Goal: Information Seeking & Learning: Learn about a topic

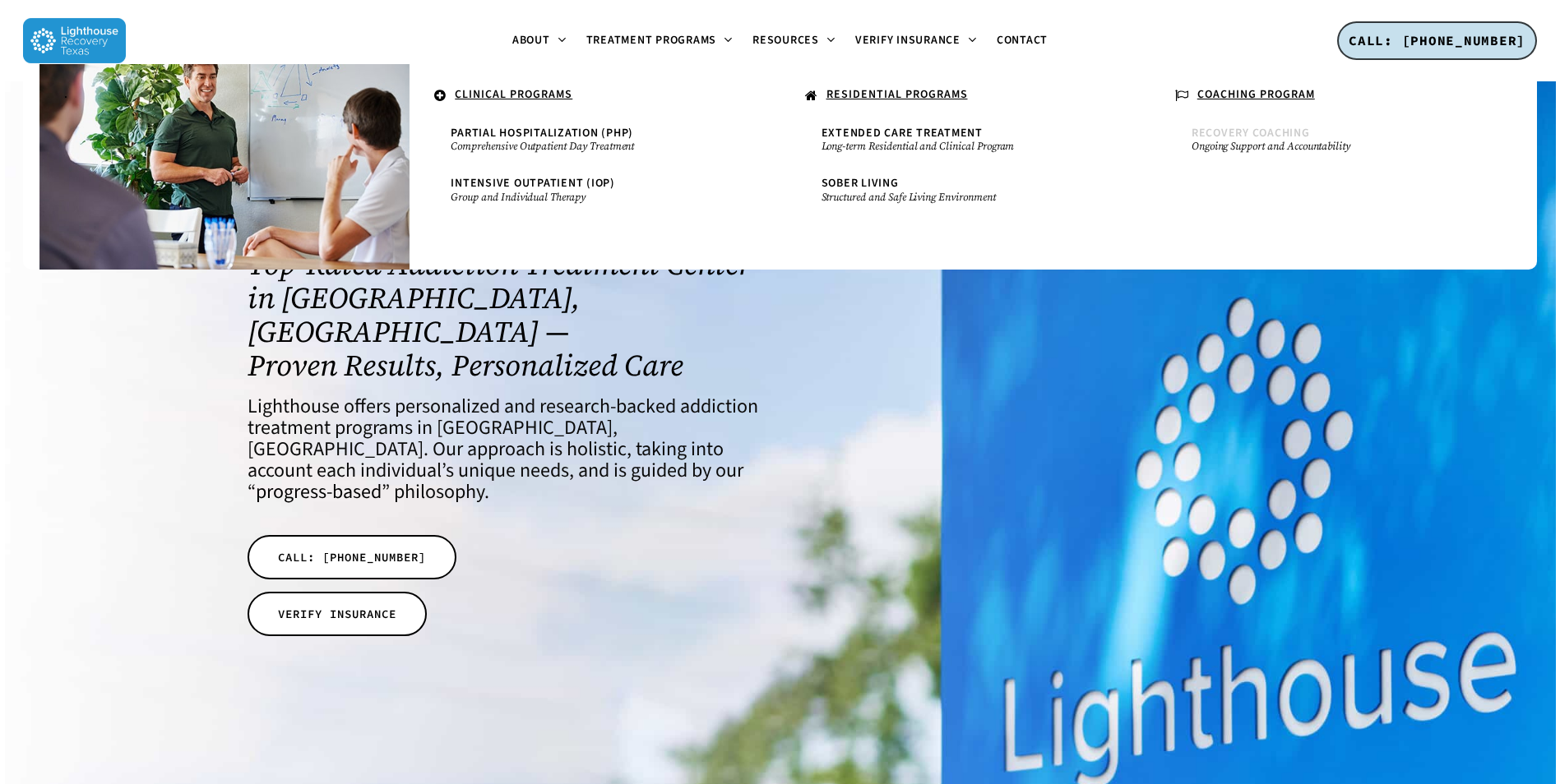
click at [1325, 146] on small "Ongoing Support and Accountability" at bounding box center [1335, 146] width 288 height 13
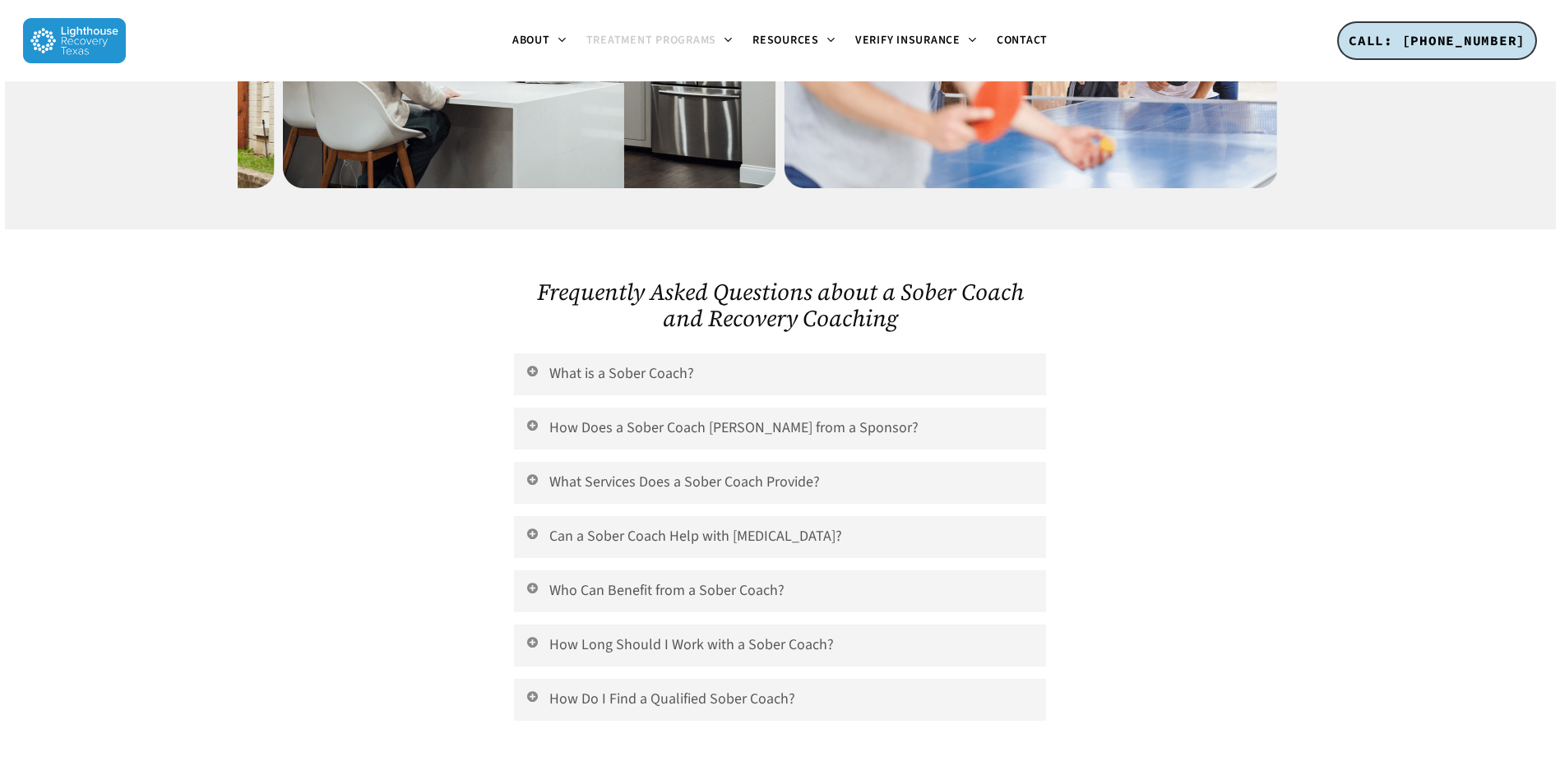
scroll to position [1808, 0]
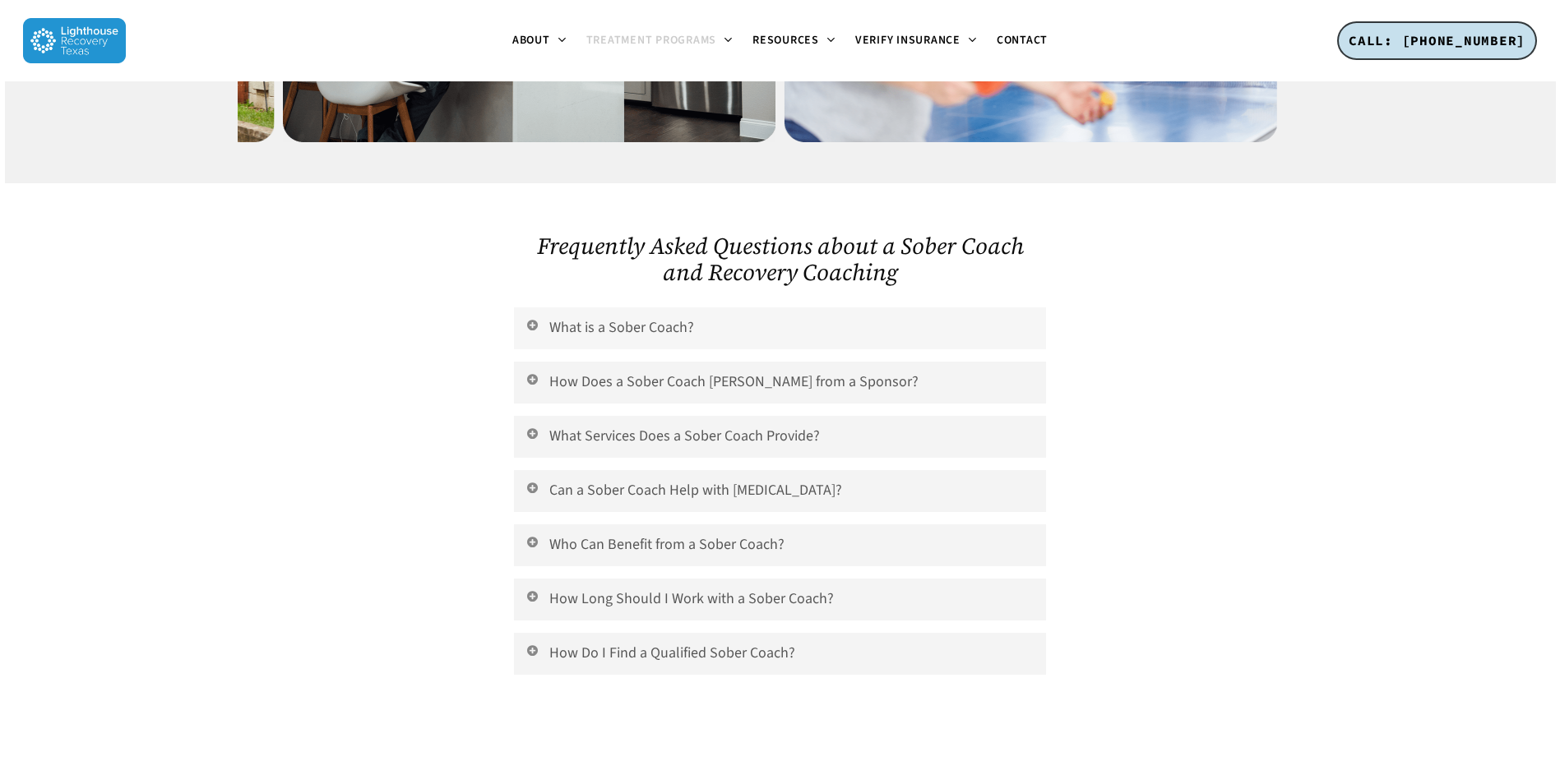
click at [601, 308] on link "What is a Sober Coach?" at bounding box center [780, 328] width 531 height 42
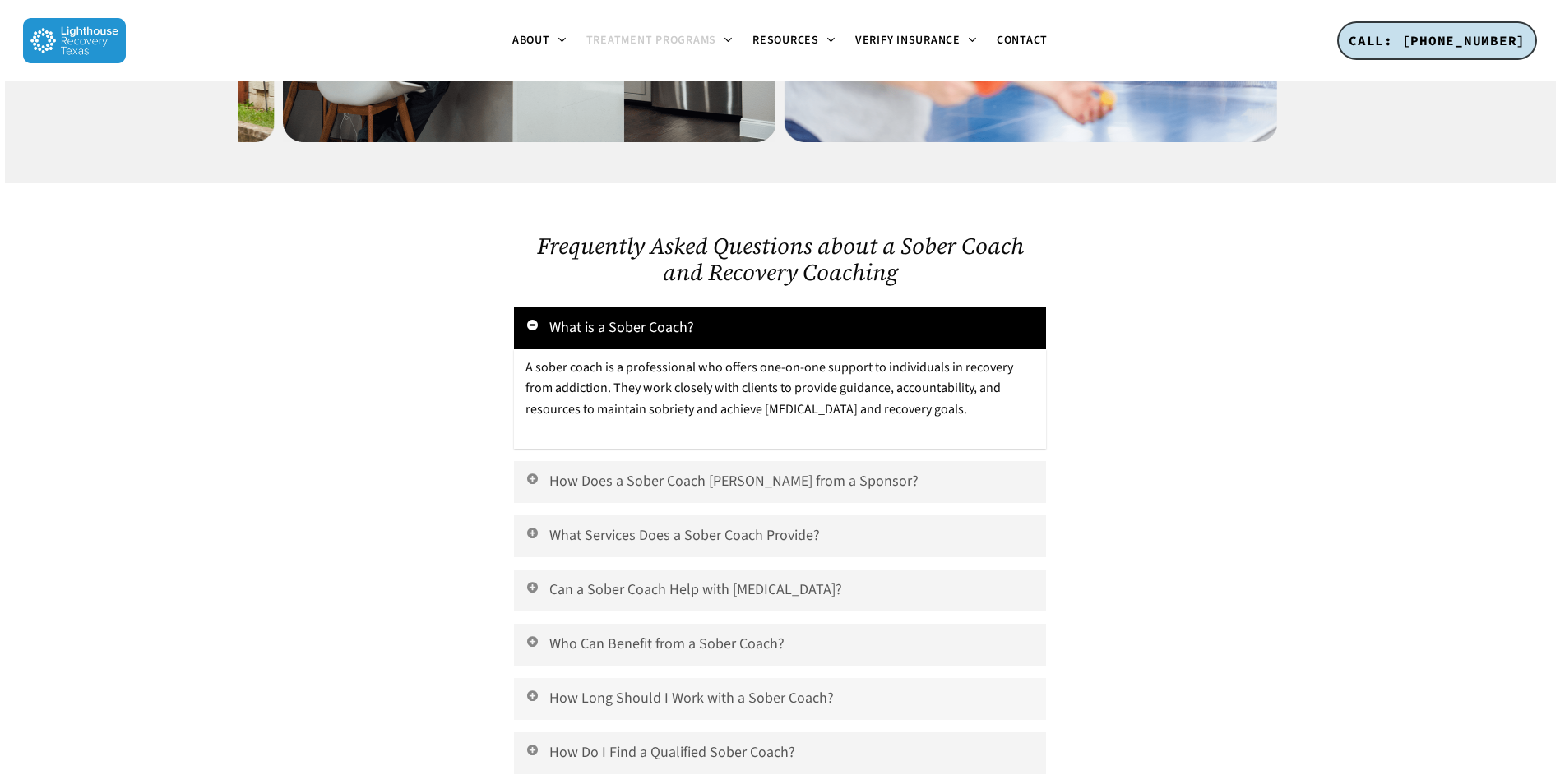
click at [698, 679] on link "How Long Should I Work with a Sober Coach?" at bounding box center [780, 699] width 531 height 42
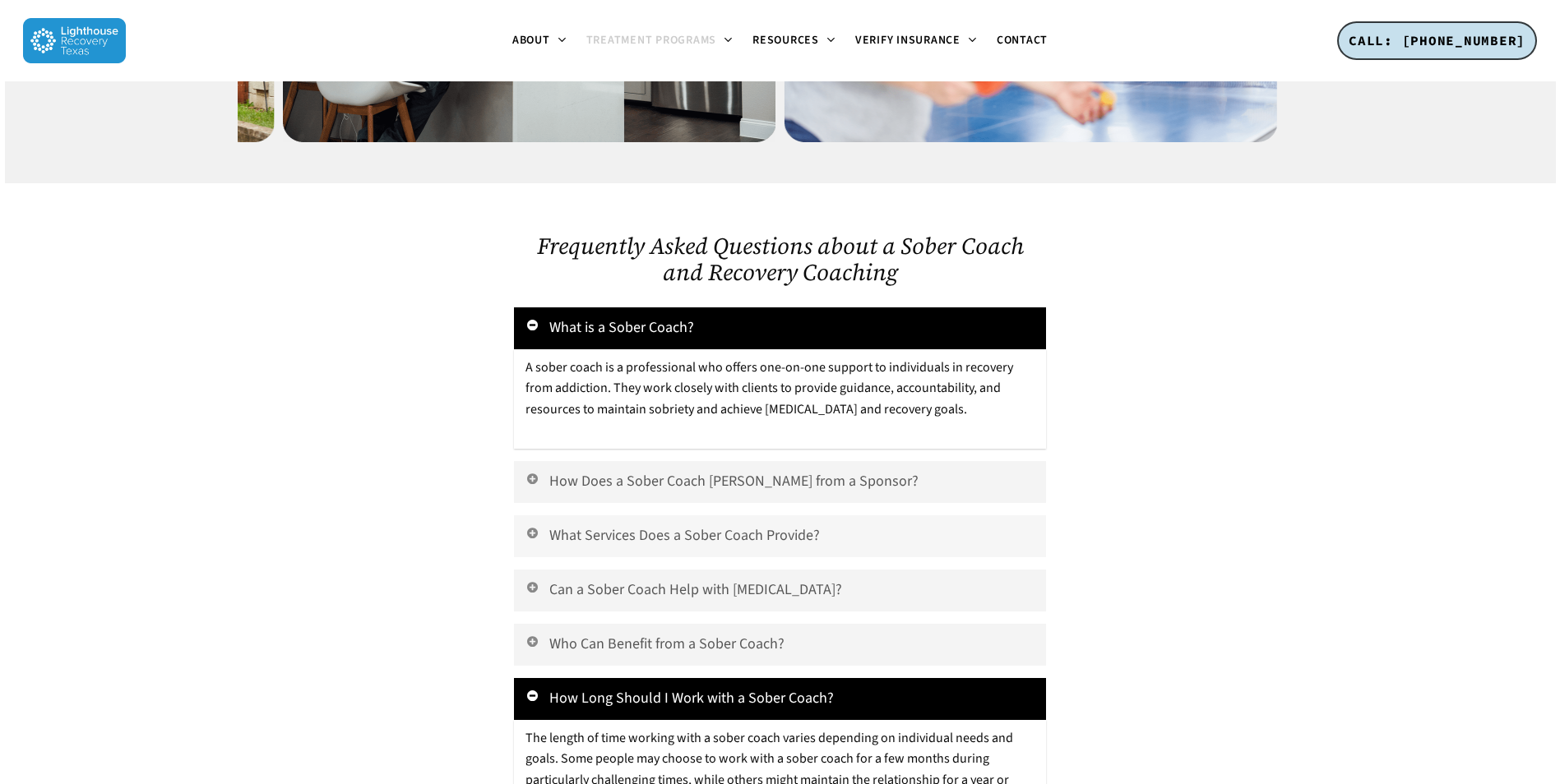
click at [722, 516] on link "What Services Does a Sober Coach Provide?" at bounding box center [780, 536] width 531 height 42
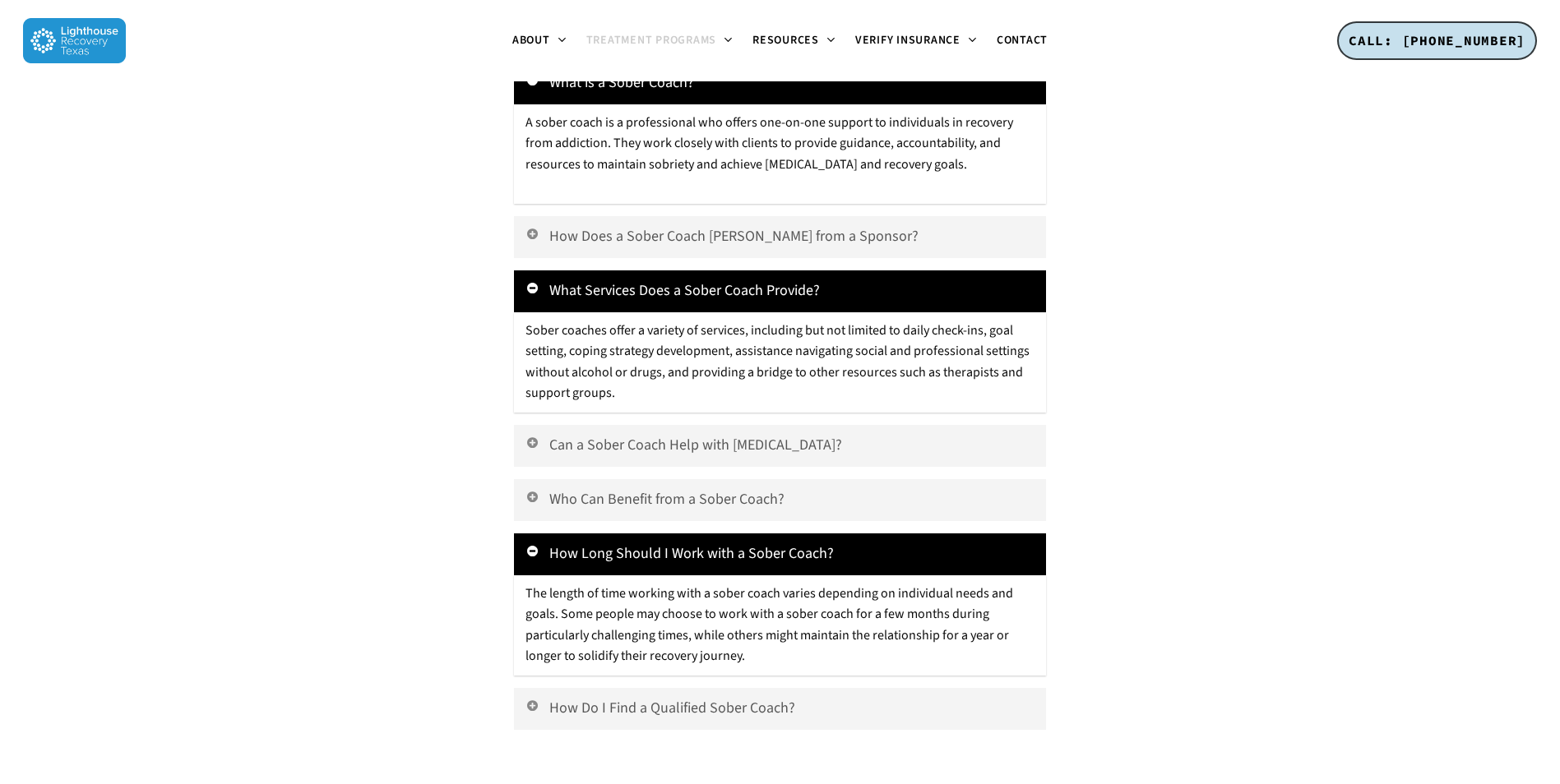
scroll to position [2055, 0]
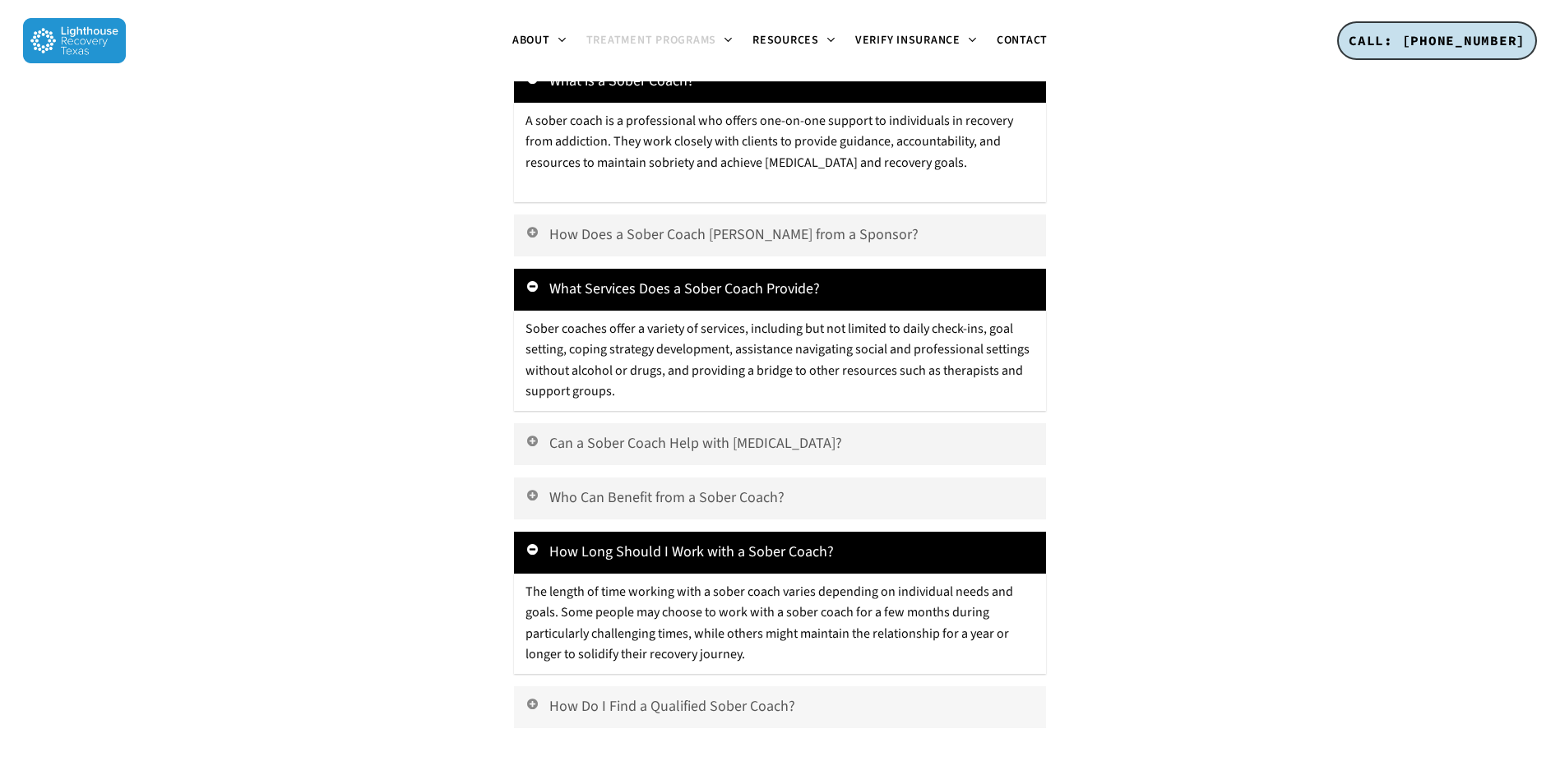
click at [671, 687] on link "How Do I Find a Qualified Sober Coach?" at bounding box center [780, 707] width 531 height 42
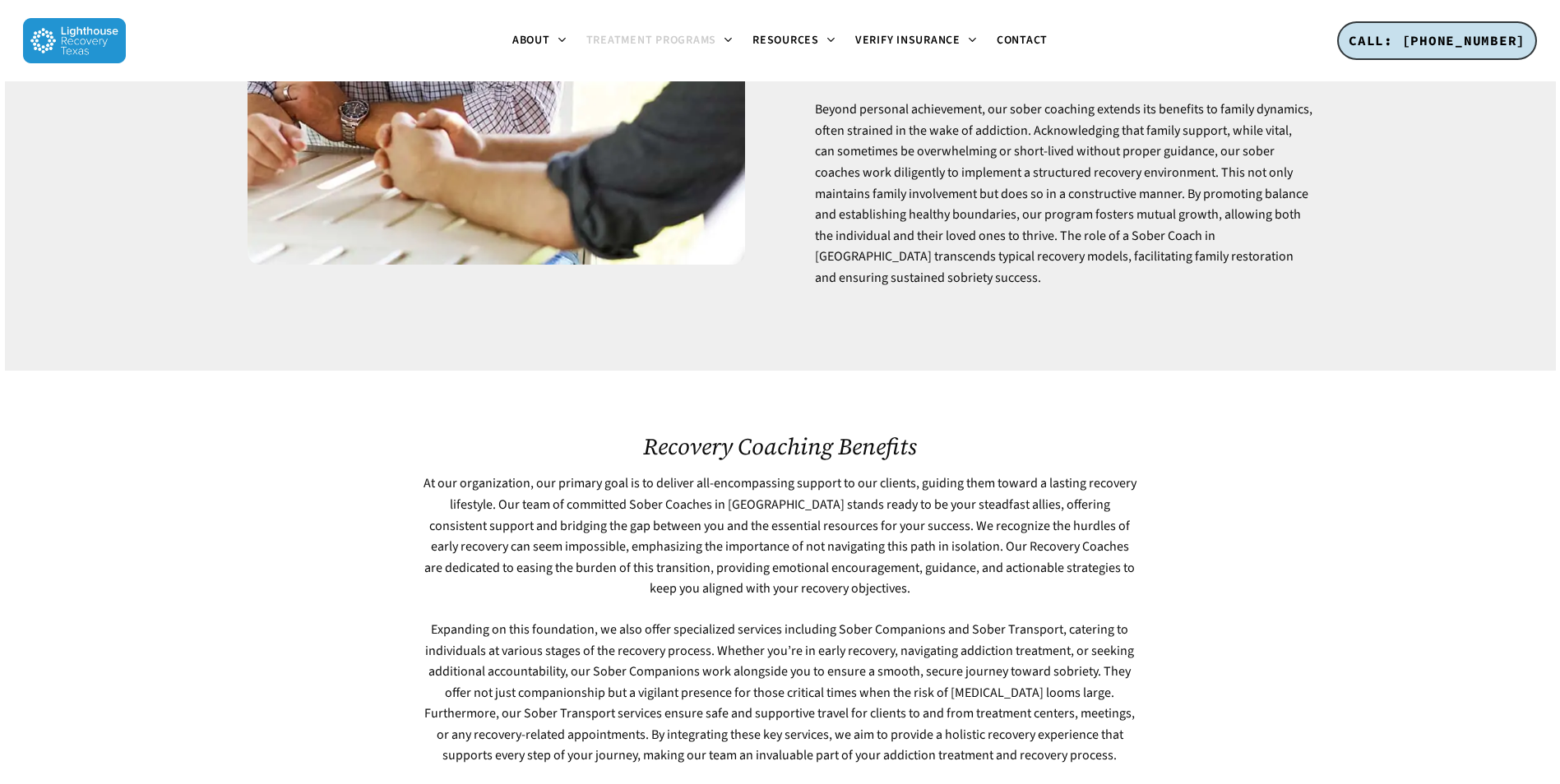
scroll to position [0, 0]
